Goal: Information Seeking & Learning: Learn about a topic

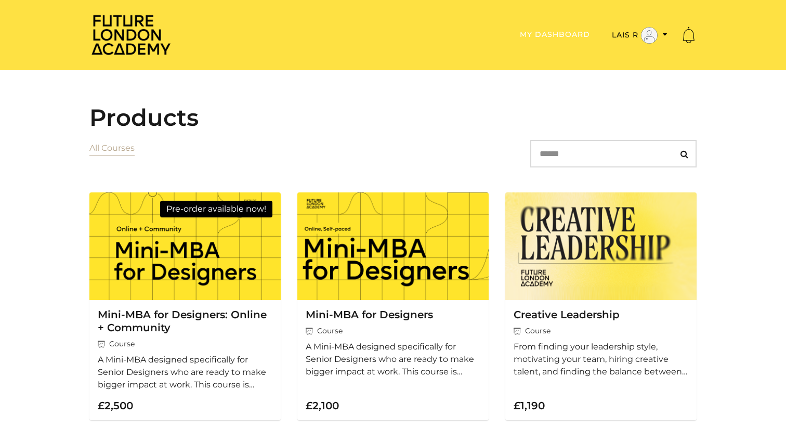
click at [552, 36] on link "My Dashboard" at bounding box center [555, 34] width 70 height 9
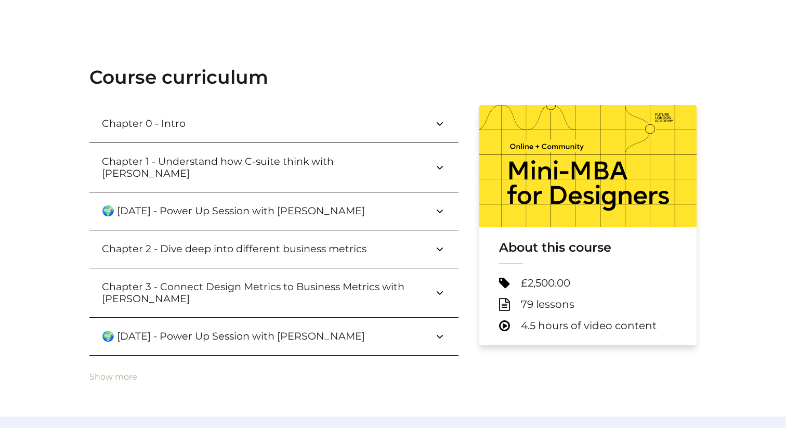
scroll to position [295, 0]
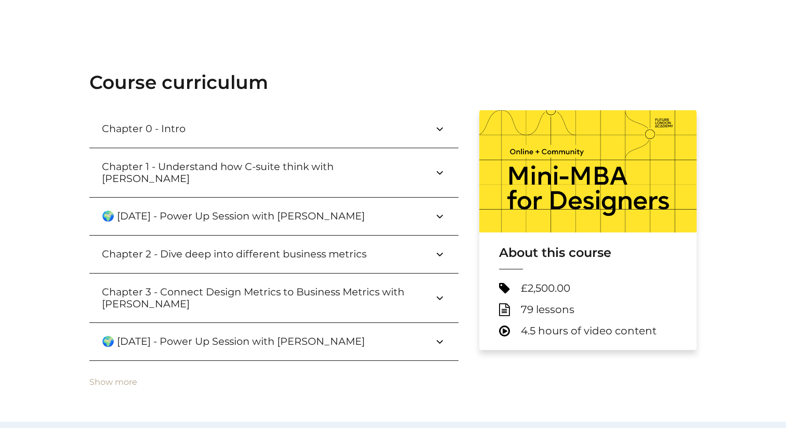
click at [436, 166] on icon at bounding box center [439, 172] width 12 height 12
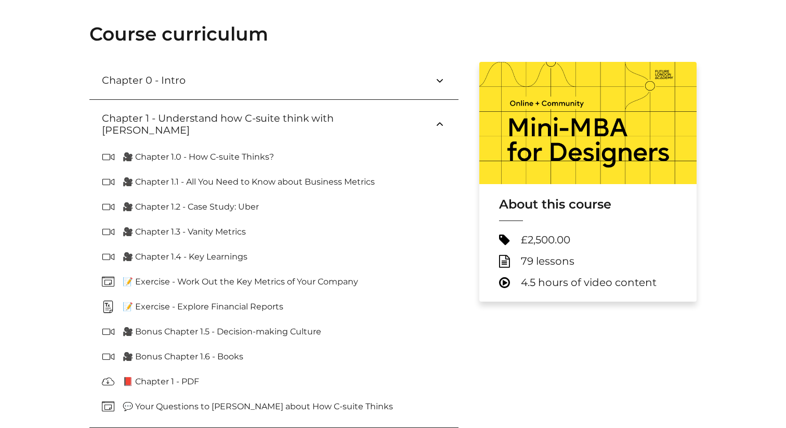
scroll to position [345, 0]
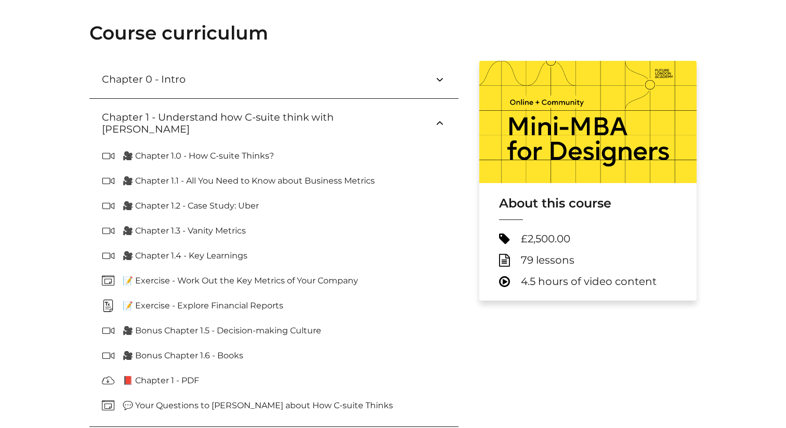
click at [250, 150] on p "🎥 Chapter 1.0 - How C-suite Thinks?" at bounding box center [203, 156] width 160 height 12
click at [242, 121] on h3 "Chapter 1 - Understand how C-suite think with Paul Wright" at bounding box center [268, 123] width 332 height 24
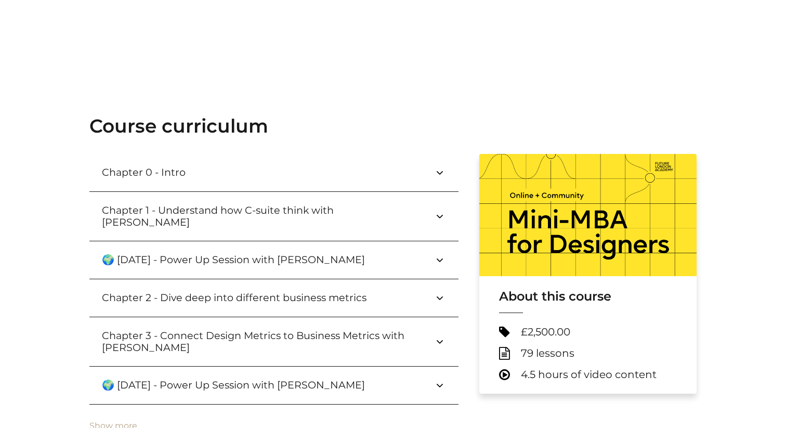
scroll to position [238, 0]
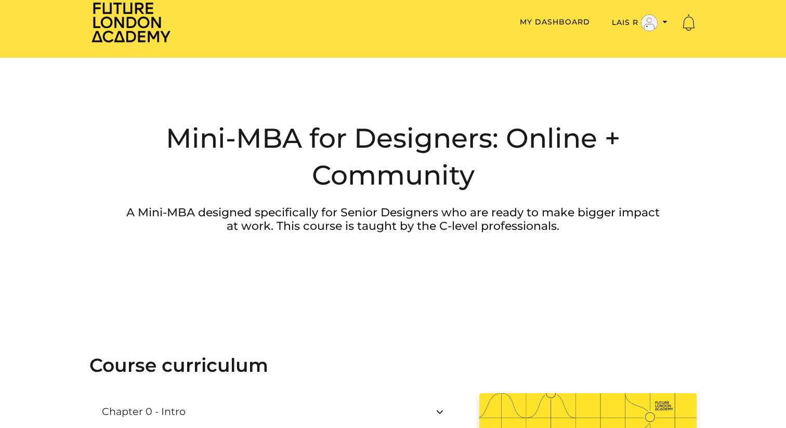
scroll to position [0, 0]
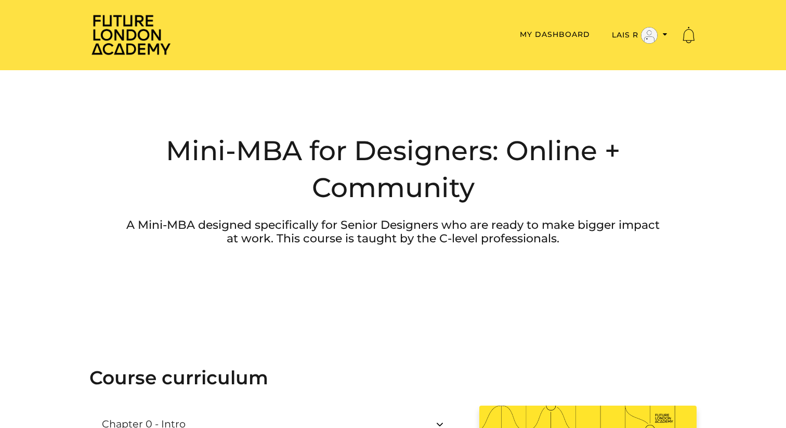
click at [295, 284] on div "Mini-MBA for Designers: Online + Community A Mini-MBA designed specifically for…" at bounding box center [392, 201] width 607 height 262
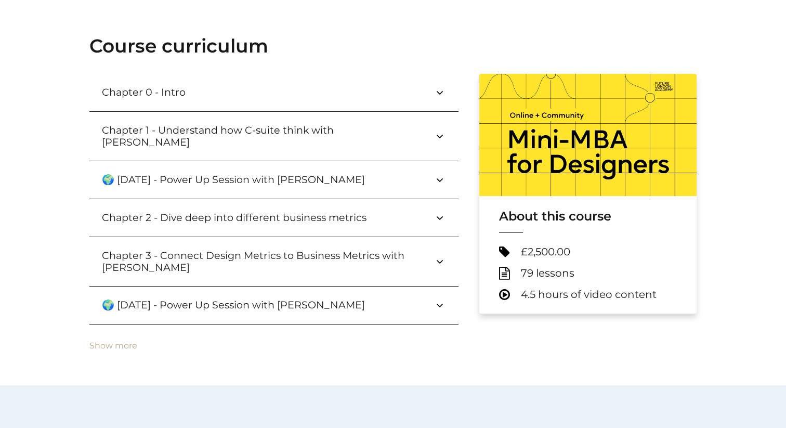
scroll to position [349, 0]
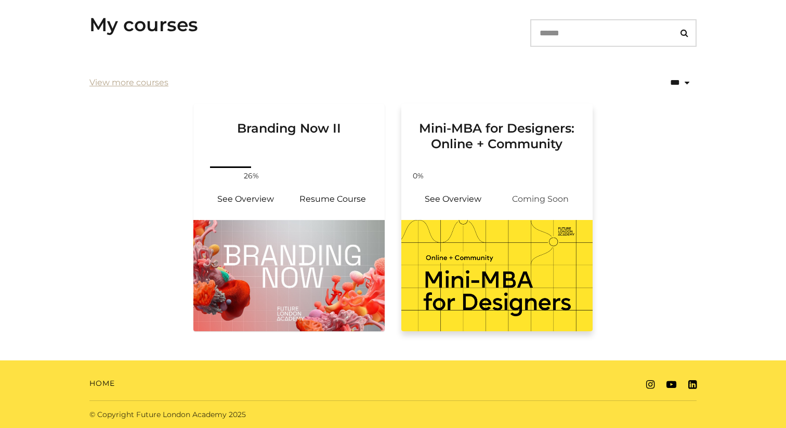
click at [538, 138] on h3 "Mini-MBA for Designers: Online + Community" at bounding box center [497, 128] width 166 height 48
click at [492, 277] on img at bounding box center [496, 275] width 191 height 111
click at [494, 232] on img at bounding box center [496, 275] width 191 height 111
click at [470, 204] on link "See Overview" at bounding box center [452, 199] width 87 height 25
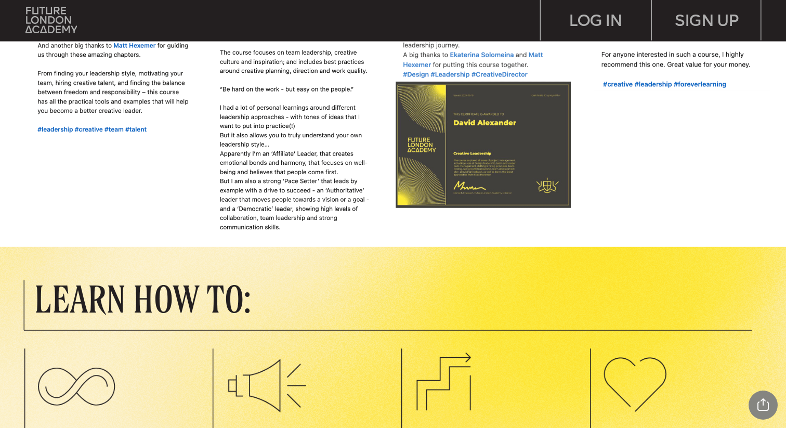
scroll to position [785, 0]
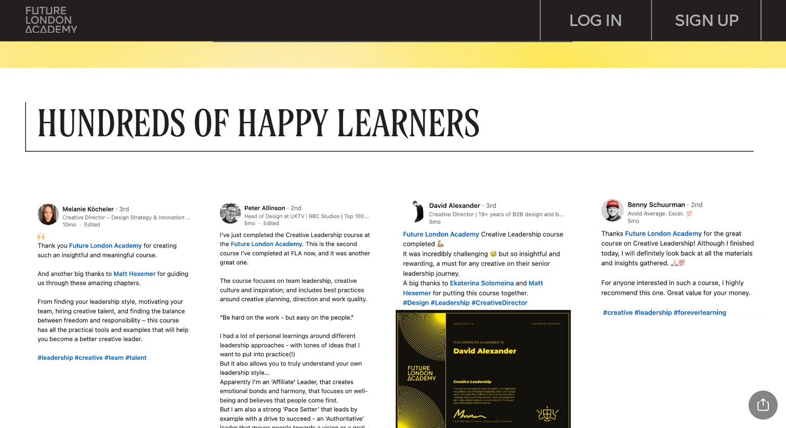
click at [60, 32] on img at bounding box center [50, 20] width 51 height 26
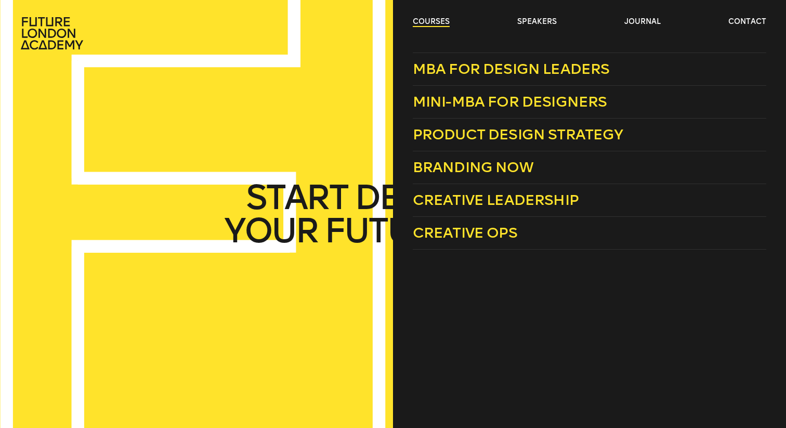
click at [440, 19] on link "courses" at bounding box center [431, 22] width 37 height 10
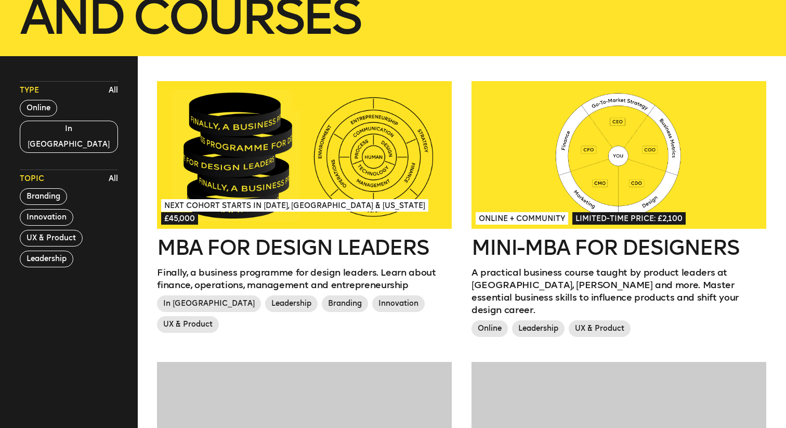
scroll to position [246, 0]
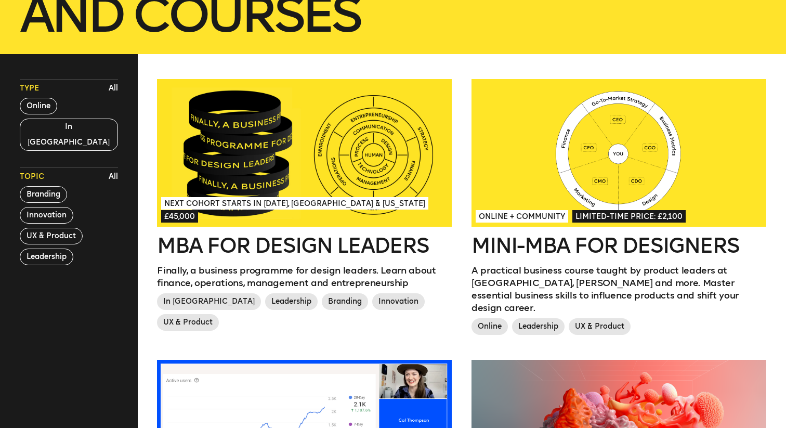
click at [379, 166] on div at bounding box center [304, 153] width 295 height 148
click at [616, 176] on div at bounding box center [618, 153] width 295 height 148
click at [553, 139] on div at bounding box center [618, 153] width 295 height 148
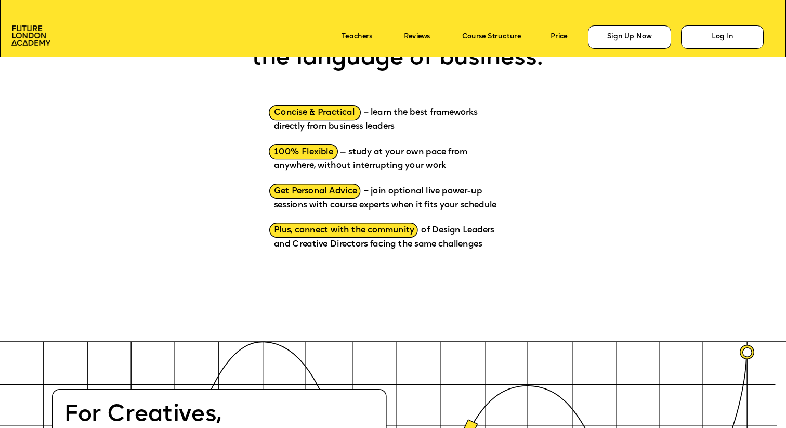
scroll to position [870, 0]
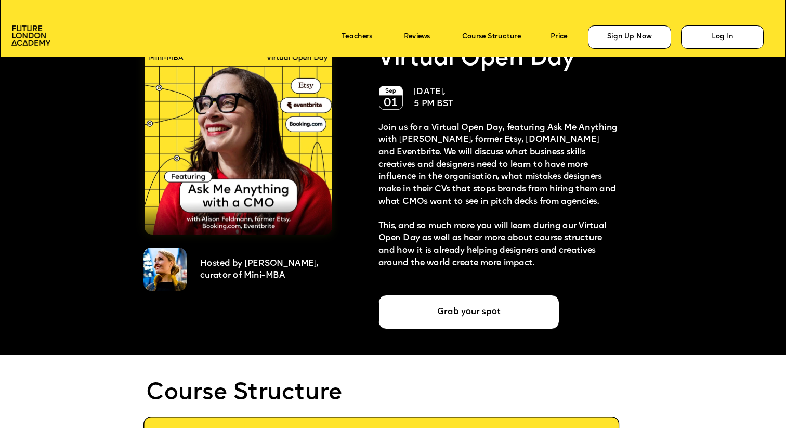
scroll to position [2042, 0]
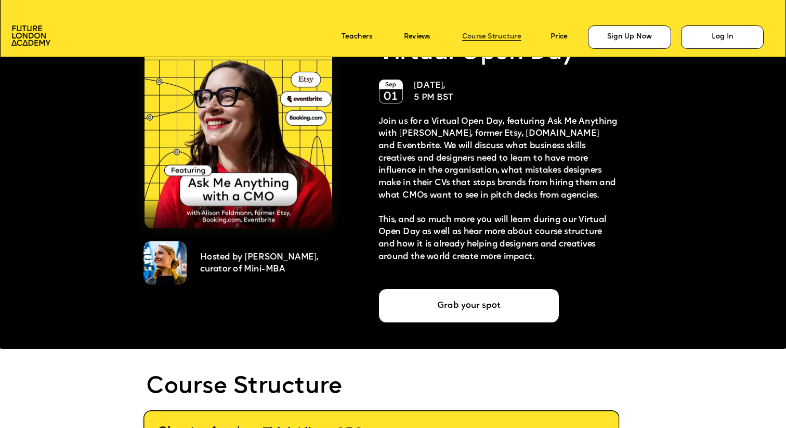
click at [500, 35] on link "Course Structure" at bounding box center [491, 37] width 59 height 8
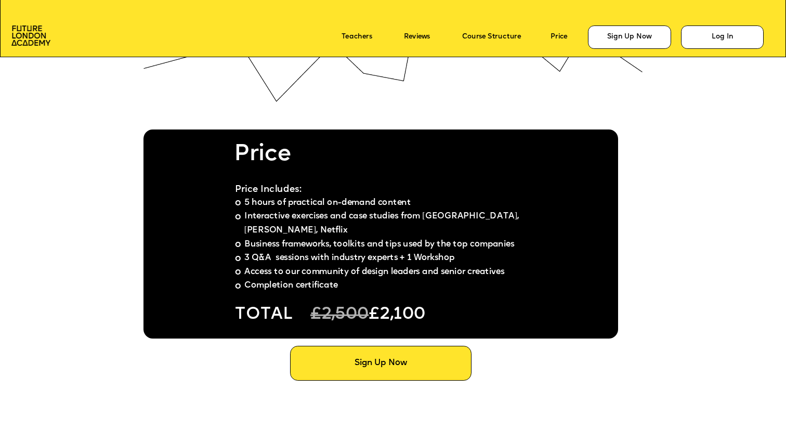
scroll to position [5754, 0]
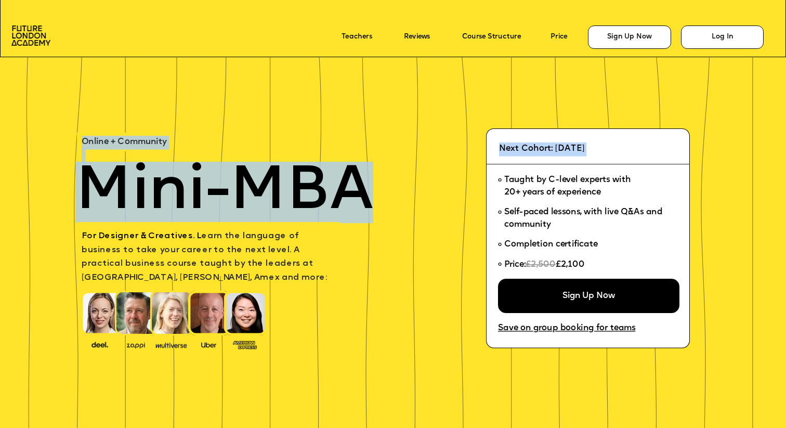
drag, startPoint x: 56, startPoint y: 184, endPoint x: 361, endPoint y: 197, distance: 305.3
copy div "Online + Community Next Cohort: September 24, 2025 Mini-MBA"
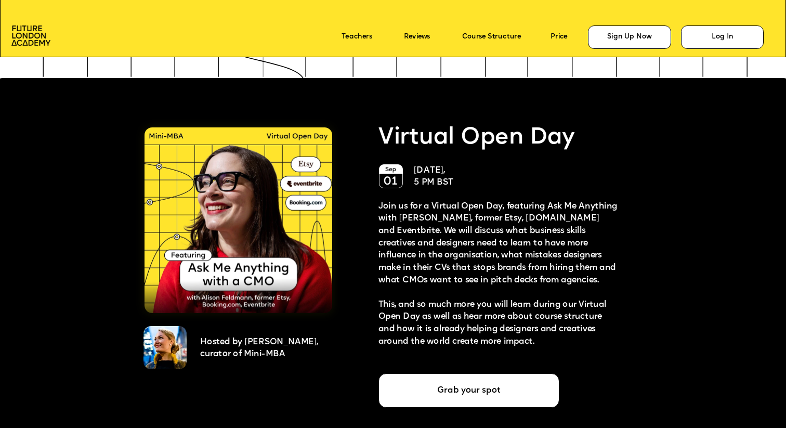
scroll to position [1630, 0]
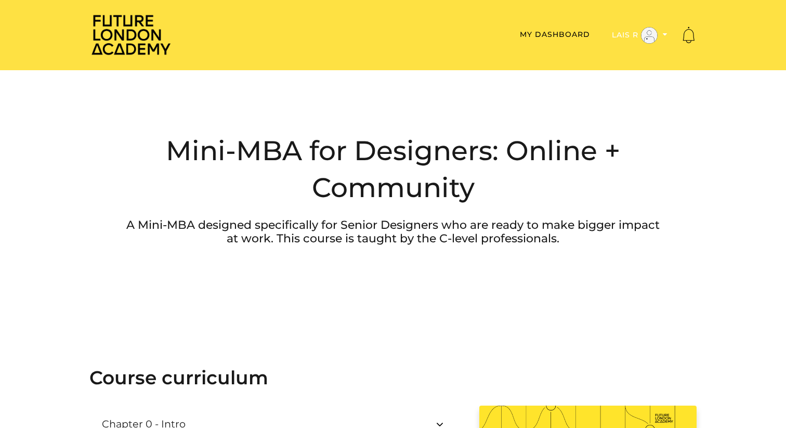
click at [668, 36] on button "Lais R" at bounding box center [639, 36] width 62 height 18
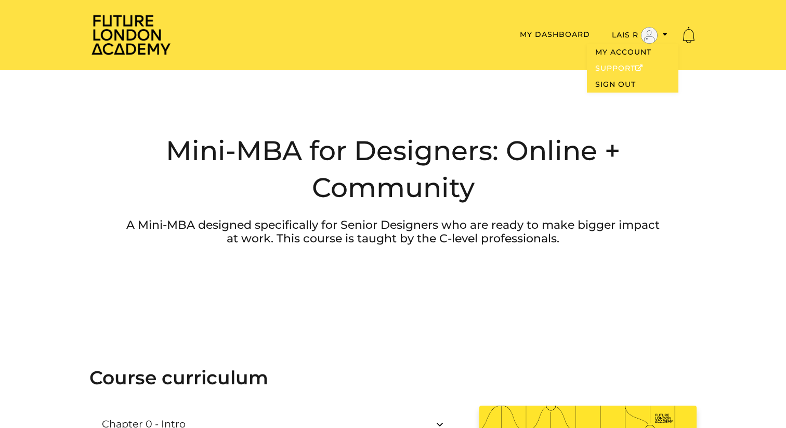
click at [625, 71] on link "Support" at bounding box center [632, 68] width 91 height 16
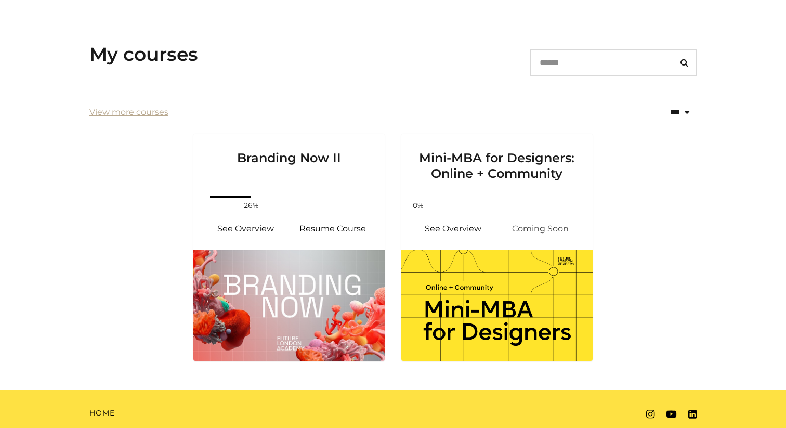
scroll to position [188, 0]
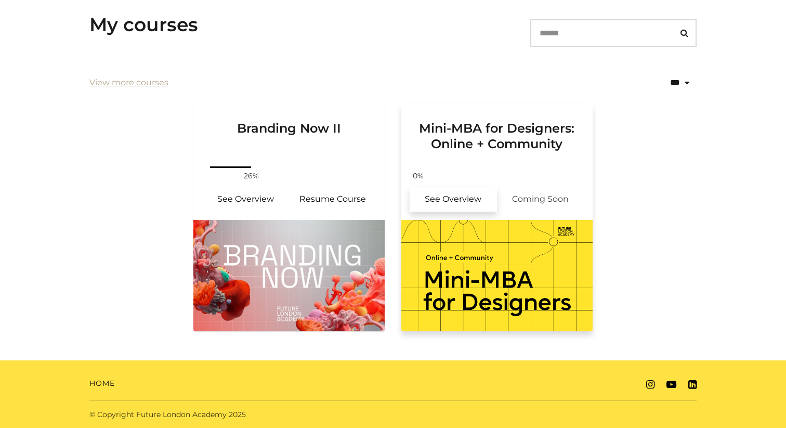
click at [482, 196] on link "See Overview" at bounding box center [452, 199] width 87 height 25
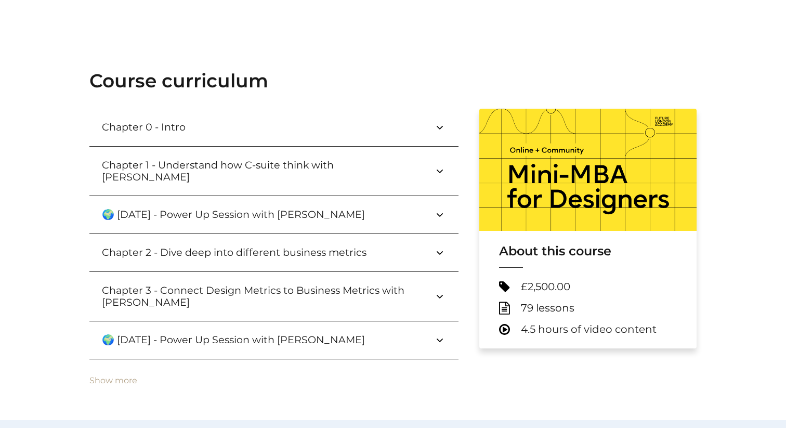
scroll to position [301, 0]
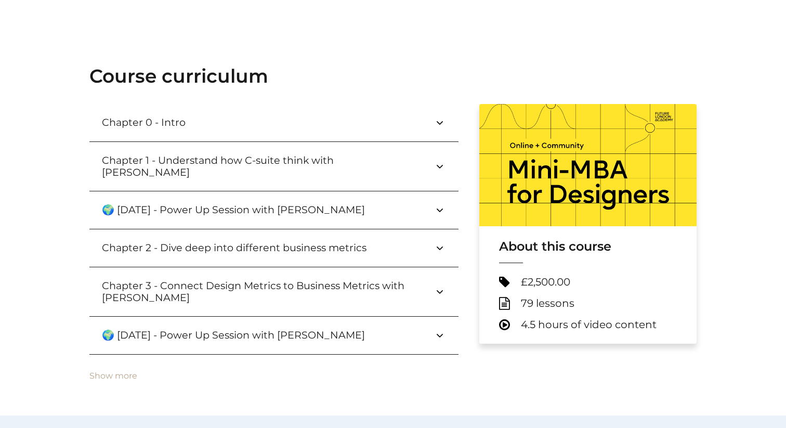
click at [438, 123] on icon at bounding box center [439, 122] width 12 height 12
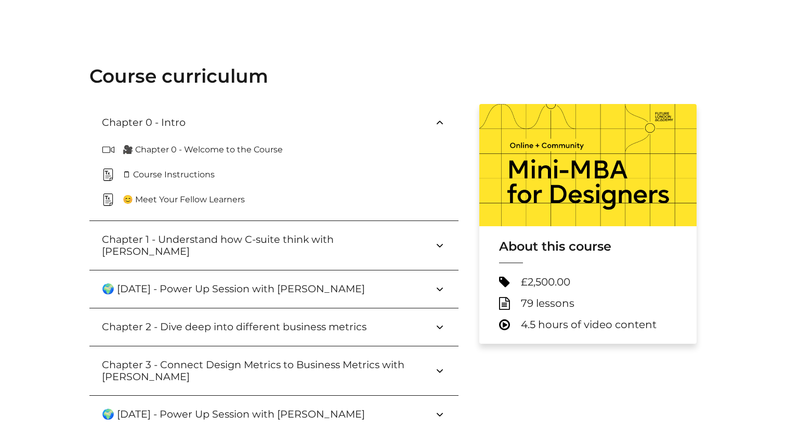
click at [189, 147] on p "🎥 Chapter 0 - Welcome to the Course" at bounding box center [207, 149] width 168 height 12
click at [153, 168] on p "🗒 Course Instructions" at bounding box center [173, 174] width 100 height 12
click at [119, 178] on icon at bounding box center [112, 174] width 21 height 12
click at [134, 177] on p "🗒 Course Instructions" at bounding box center [173, 174] width 100 height 12
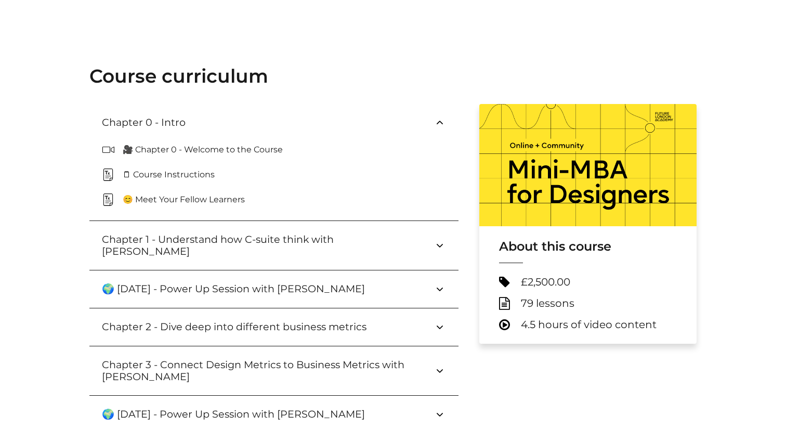
click at [116, 168] on icon at bounding box center [112, 174] width 21 height 12
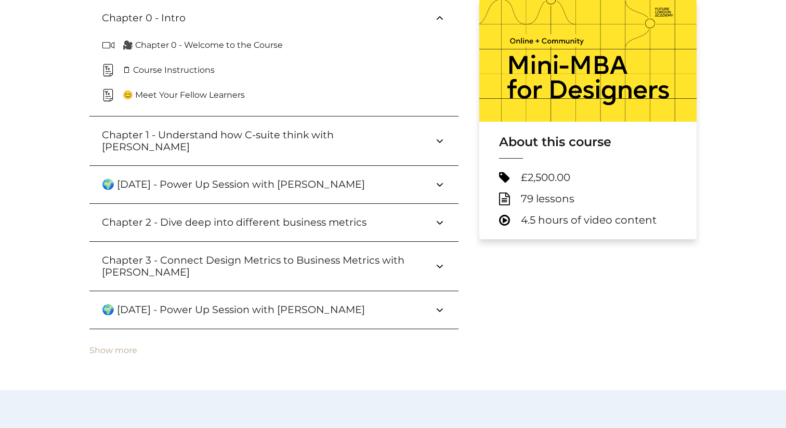
scroll to position [435, 0]
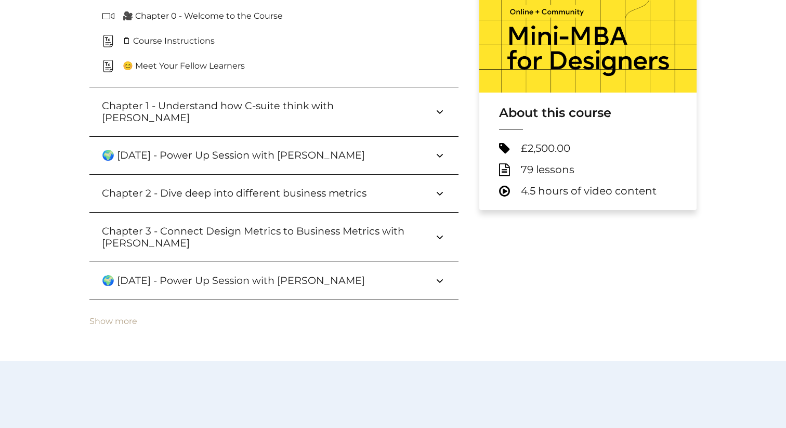
click at [509, 170] on icon at bounding box center [506, 169] width 14 height 13
click at [500, 170] on icon at bounding box center [506, 169] width 14 height 13
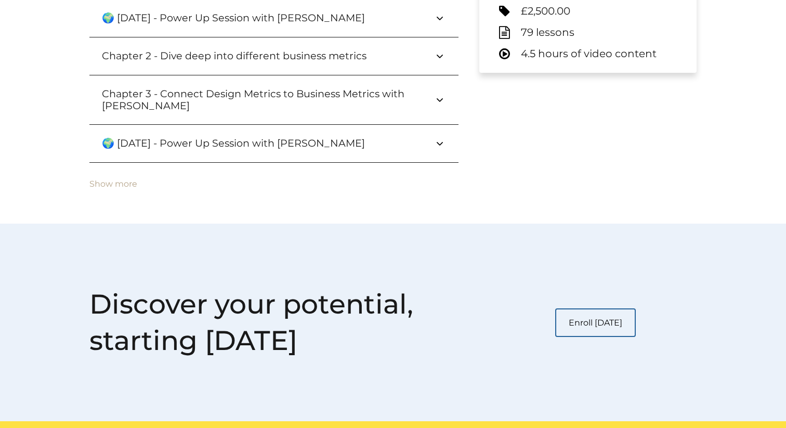
scroll to position [560, 0]
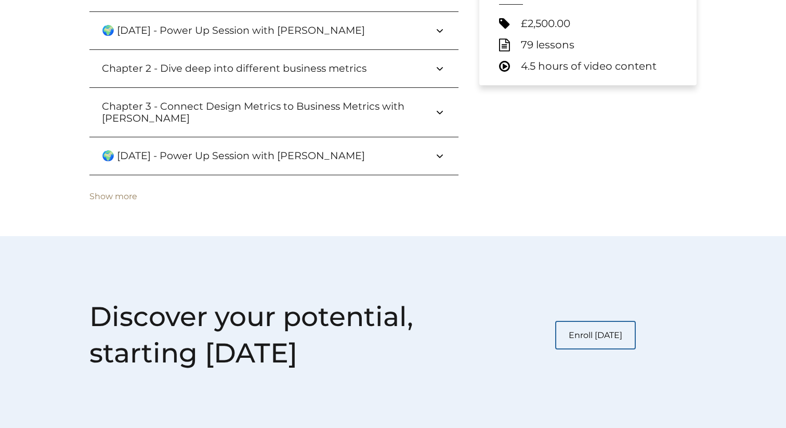
click at [121, 192] on button "Show more" at bounding box center [113, 196] width 48 height 9
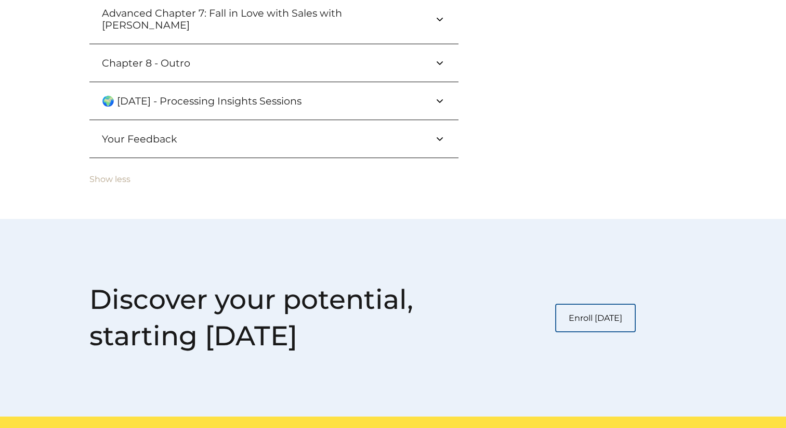
scroll to position [960, 0]
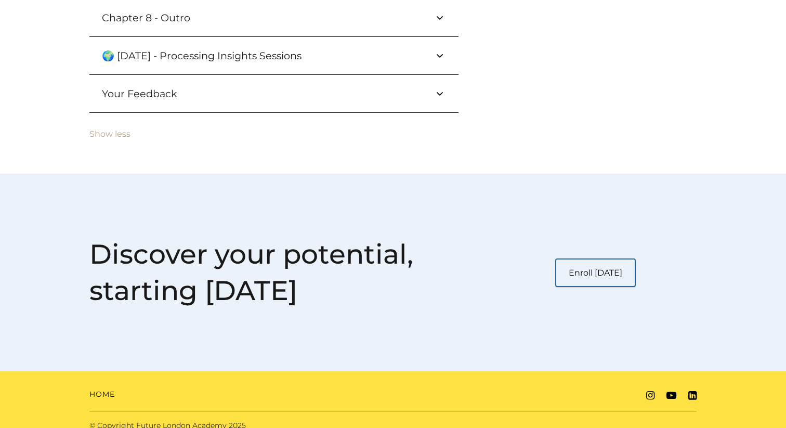
click at [573, 258] on link "Enroll [DATE]" at bounding box center [595, 272] width 81 height 29
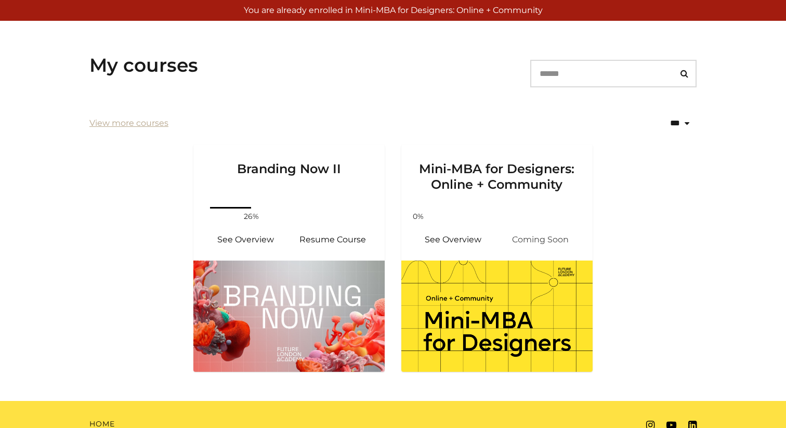
scroll to position [188, 0]
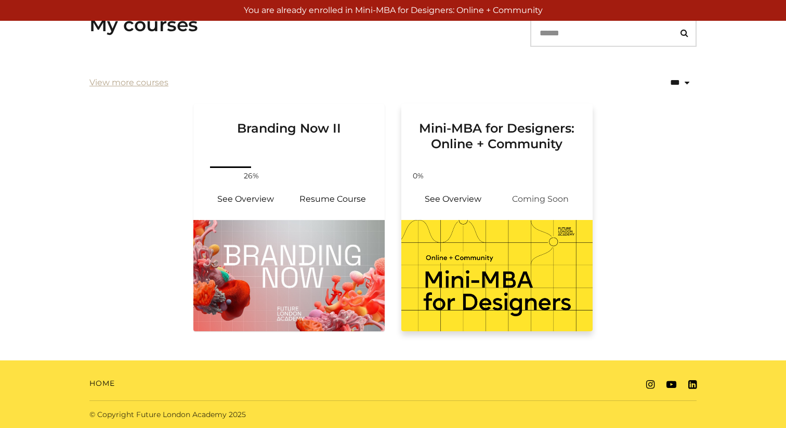
click at [540, 201] on span "Coming Soon" at bounding box center [540, 199] width 87 height 25
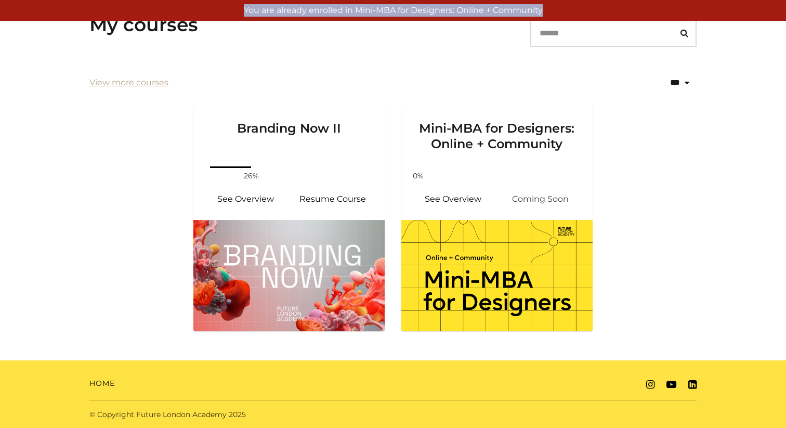
drag, startPoint x: 559, startPoint y: 14, endPoint x: 227, endPoint y: 13, distance: 331.5
click at [227, 12] on p "You are already enrolled in Mini-MBA for Designers: Online + Community" at bounding box center [392, 10] width 777 height 12
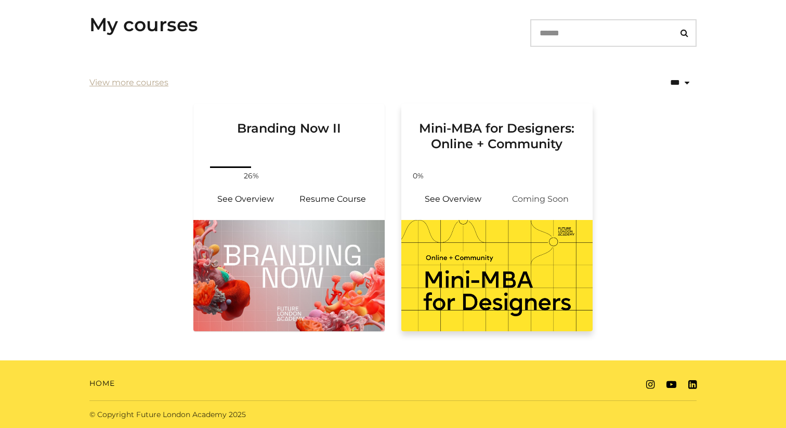
click at [532, 153] on div "Mini-MBA for Designers: Online + Community" at bounding box center [496, 134] width 191 height 60
click at [520, 162] on div "Mini-MBA for Designers: Online + Community" at bounding box center [496, 134] width 191 height 60
click at [496, 260] on img at bounding box center [496, 275] width 191 height 111
click at [465, 197] on link "See Overview" at bounding box center [452, 199] width 87 height 25
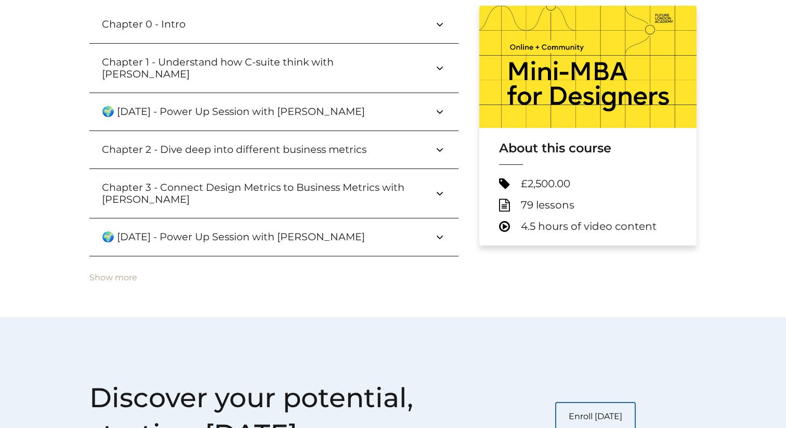
scroll to position [411, 0]
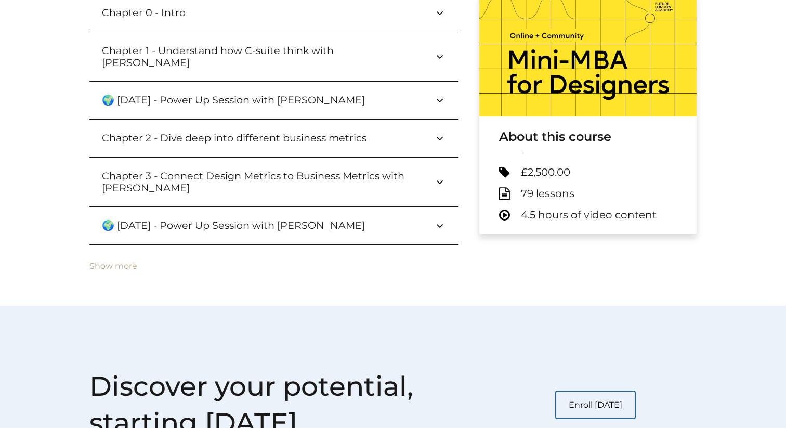
click at [441, 219] on icon at bounding box center [439, 225] width 12 height 12
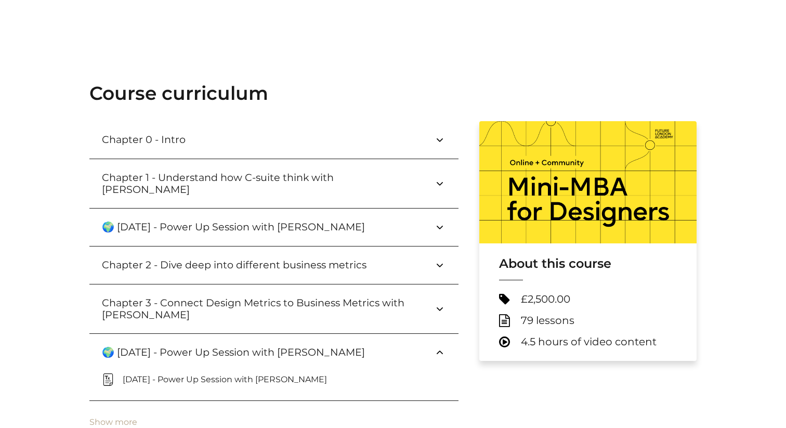
scroll to position [313, 0]
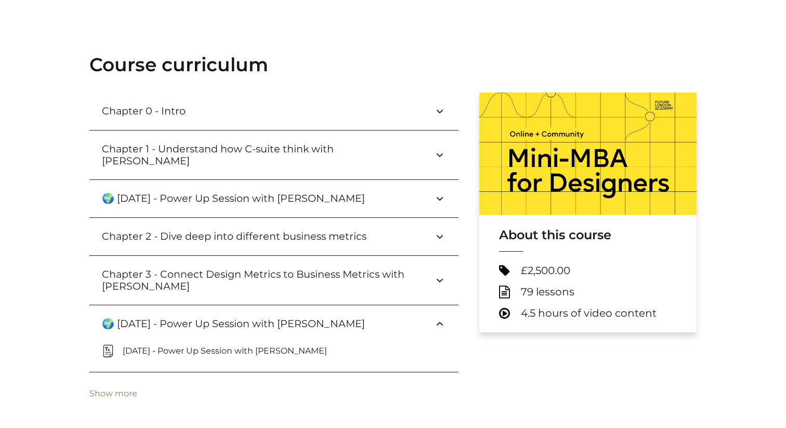
click at [112, 389] on button "Show more" at bounding box center [113, 393] width 48 height 9
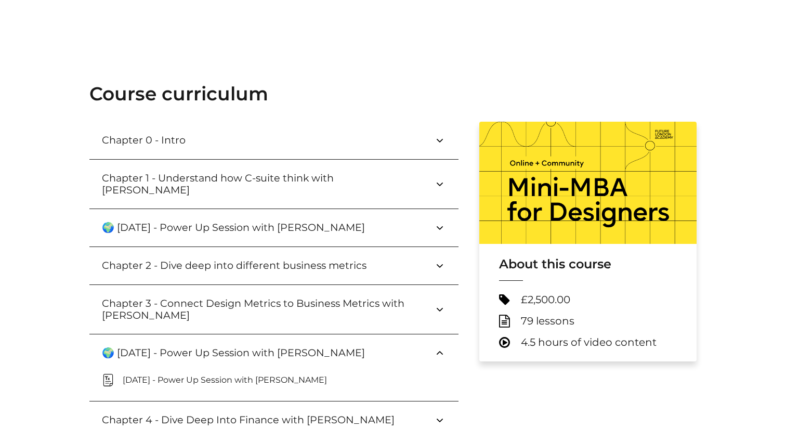
scroll to position [282, 0]
